Goal: Register for event/course

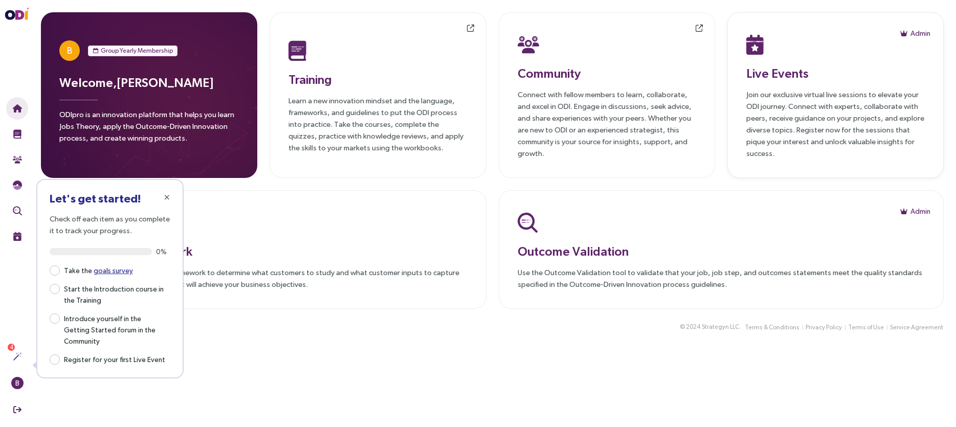
click at [765, 98] on p "Join our exclusive virtual live sessions to elevate your ODI journey. Connect w…" at bounding box center [835, 123] width 178 height 71
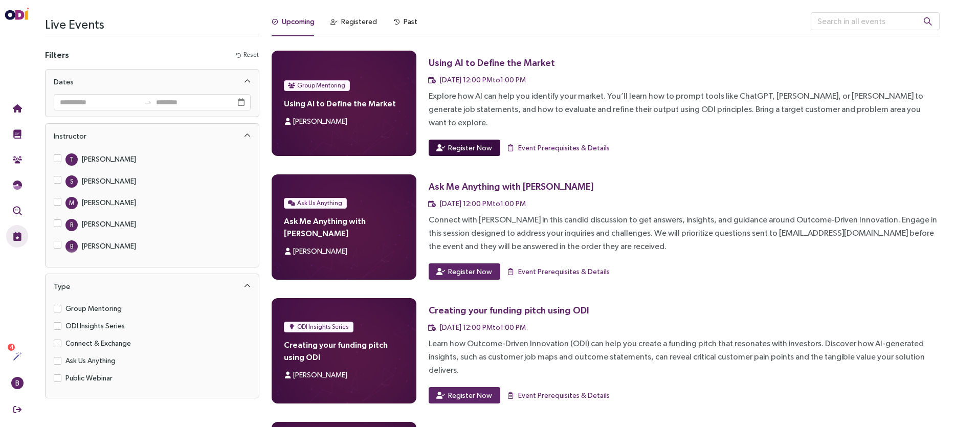
click at [451, 142] on span "Register Now" at bounding box center [470, 147] width 44 height 11
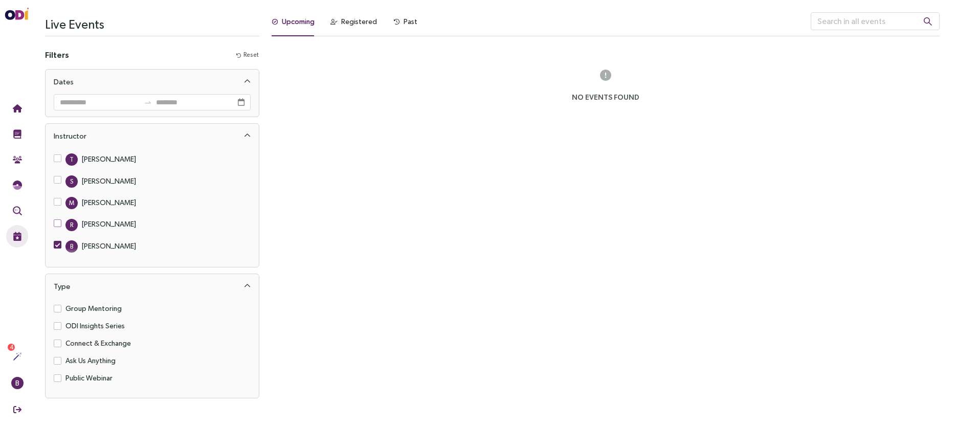
click at [61, 220] on label "R [PERSON_NAME]" at bounding box center [97, 223] width 86 height 13
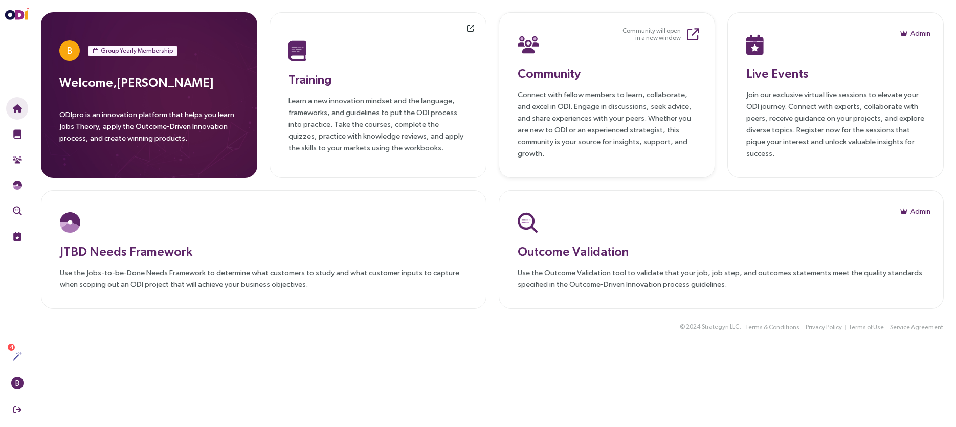
click at [550, 77] on h3 "Community" at bounding box center [606, 73] width 178 height 18
